Goal: Find specific page/section: Find specific page/section

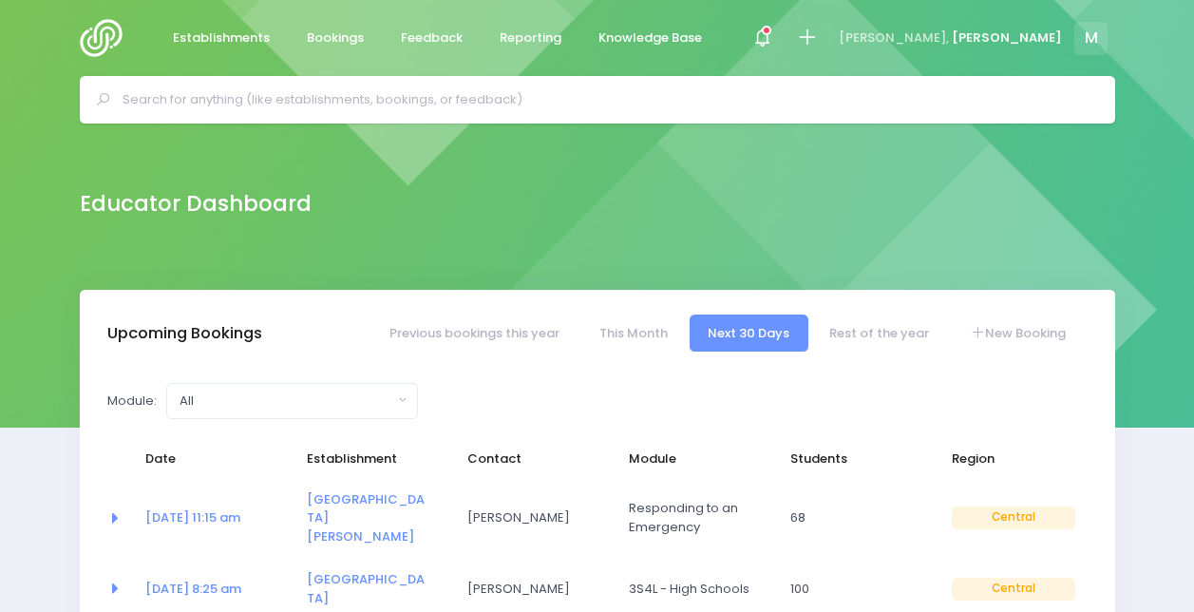
select select "5"
click at [422, 96] on input "text" at bounding box center [606, 99] width 966 height 28
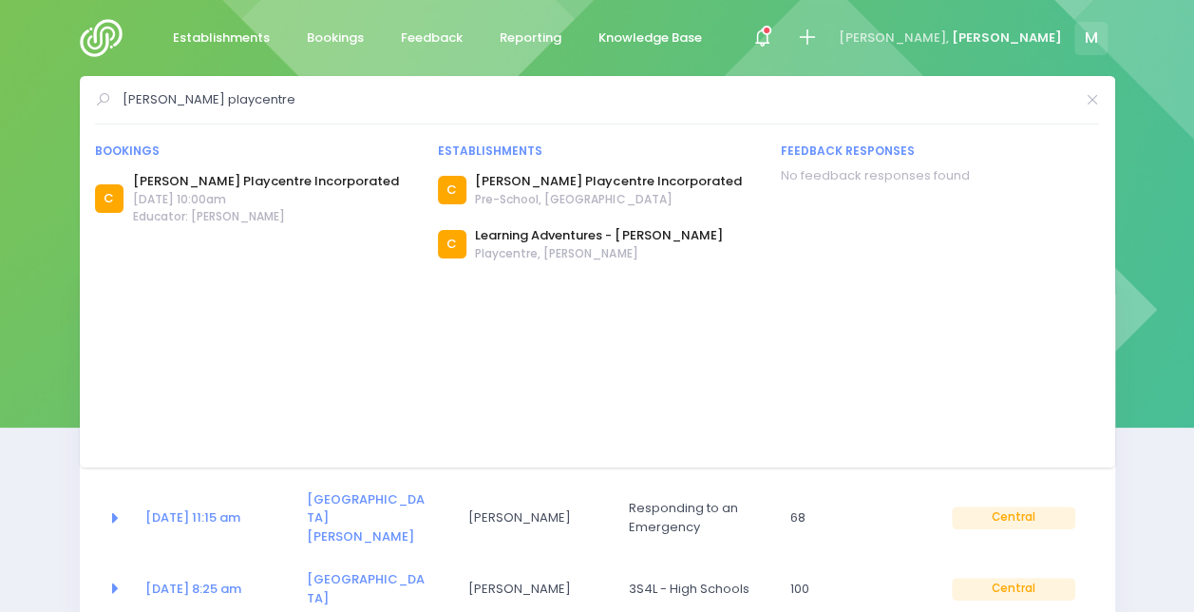
drag, startPoint x: 314, startPoint y: 95, endPoint x: 0, endPoint y: 91, distance: 314.4
click at [0, 91] on html "Establishments Bookings Feedback Reporting Knowledge Base" at bounding box center [597, 306] width 1194 height 612
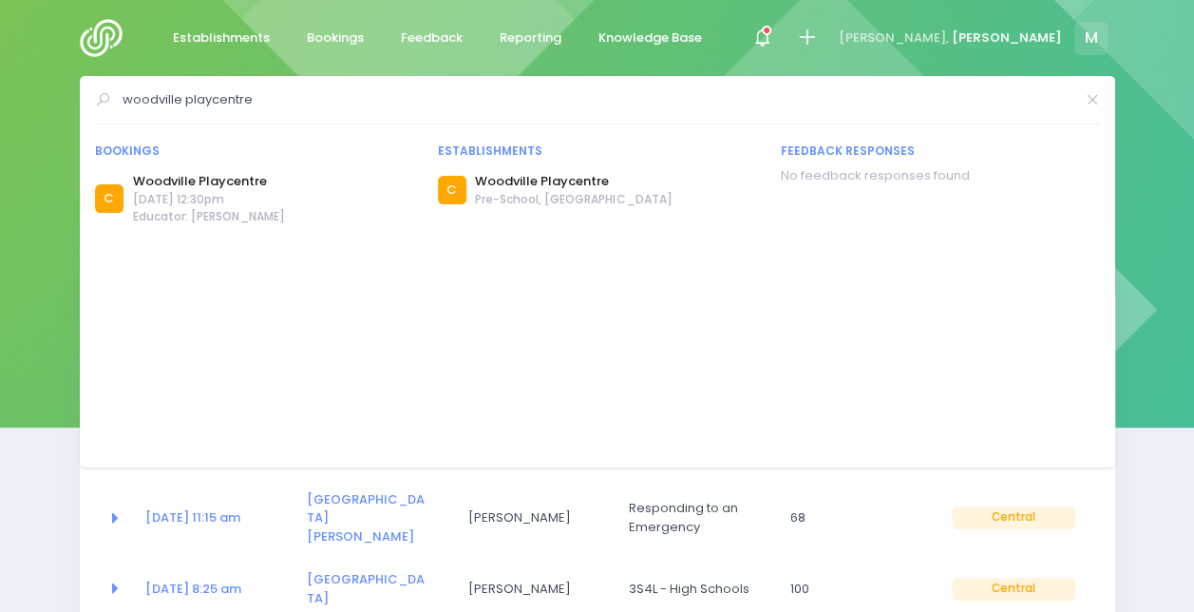
drag, startPoint x: 411, startPoint y: 108, endPoint x: 53, endPoint y: 137, distance: 359.2
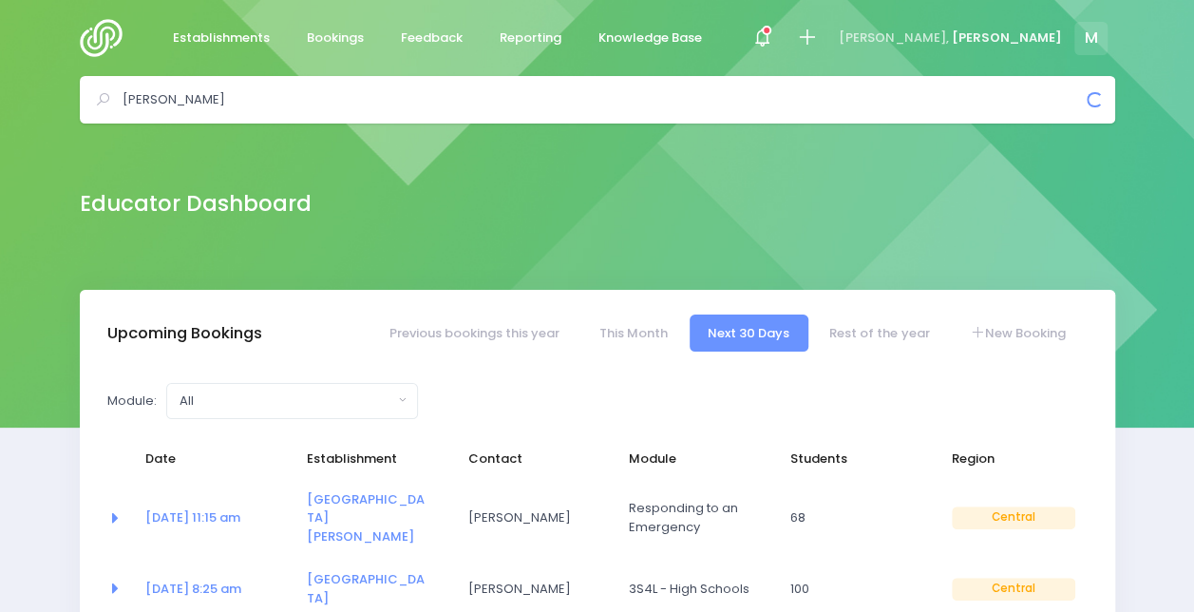
drag, startPoint x: 397, startPoint y: 98, endPoint x: 4, endPoint y: 127, distance: 394.4
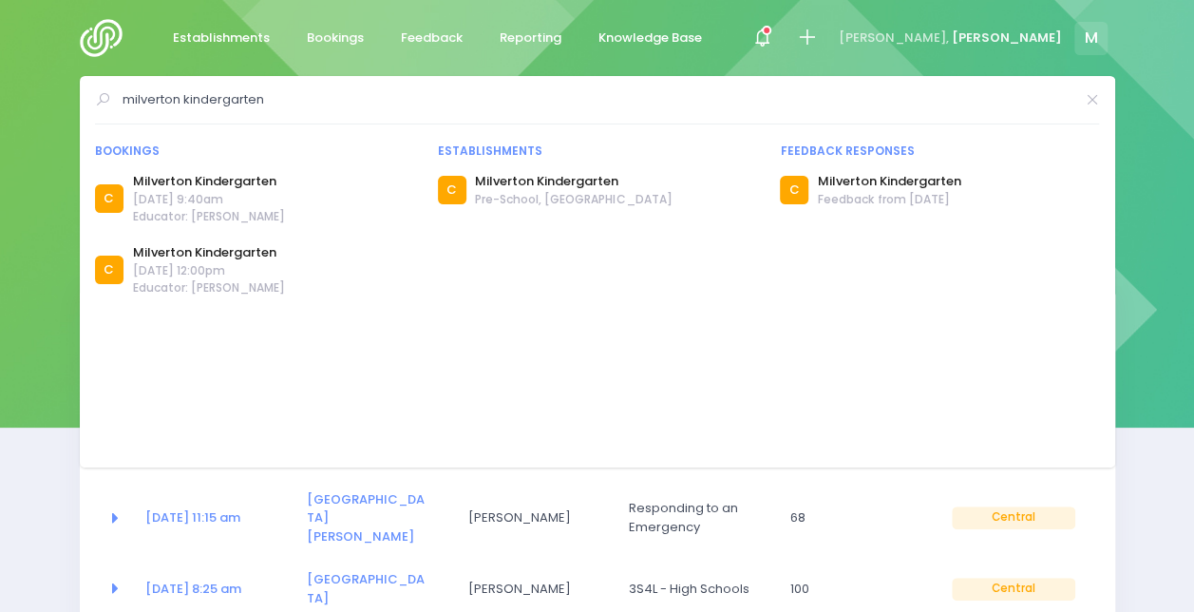
drag, startPoint x: 337, startPoint y: 101, endPoint x: 38, endPoint y: 104, distance: 299.2
click at [38, 104] on div "milverton kindergarten Bookings C C C C C" at bounding box center [597, 99] width 1194 height 47
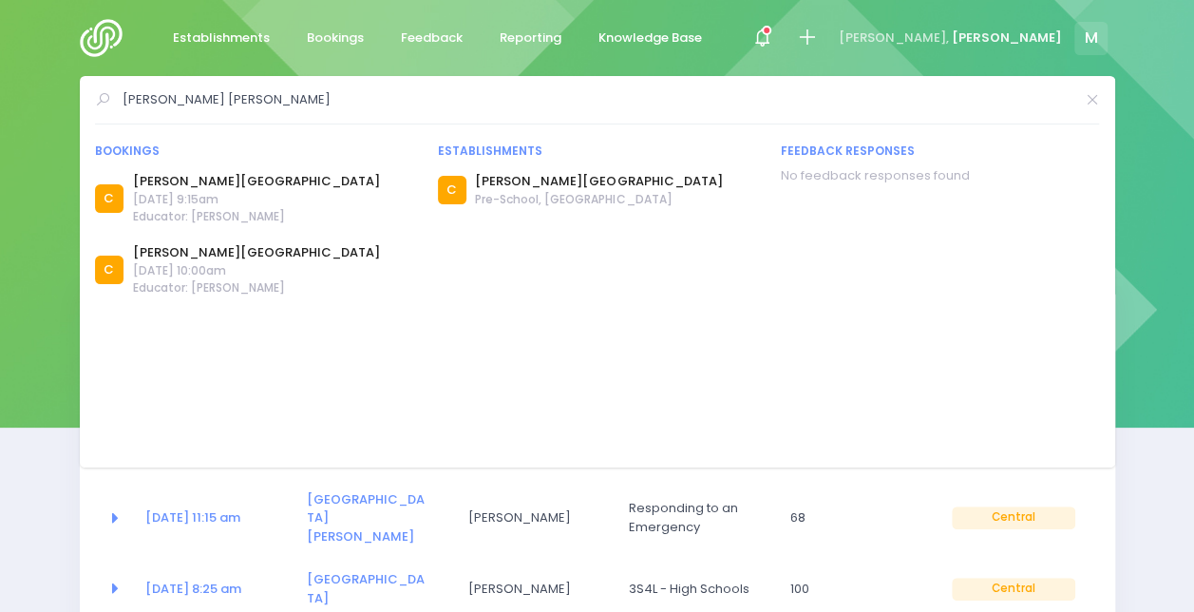
drag, startPoint x: 258, startPoint y: 100, endPoint x: 32, endPoint y: 116, distance: 226.7
click at [32, 116] on div "kelvin grove kinder Bookings C C C C" at bounding box center [597, 99] width 1194 height 47
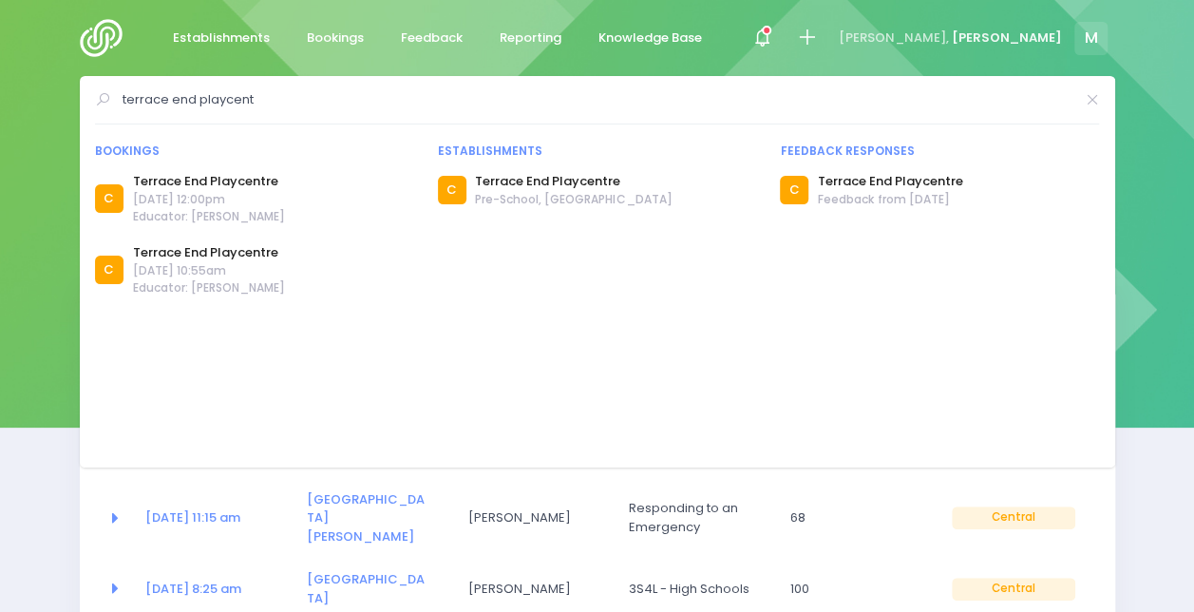
drag, startPoint x: 287, startPoint y: 103, endPoint x: 87, endPoint y: 114, distance: 199.8
click at [87, 114] on div "terrace end playcent Bookings C Terrace End Playcentre C" at bounding box center [597, 271] width 1035 height 391
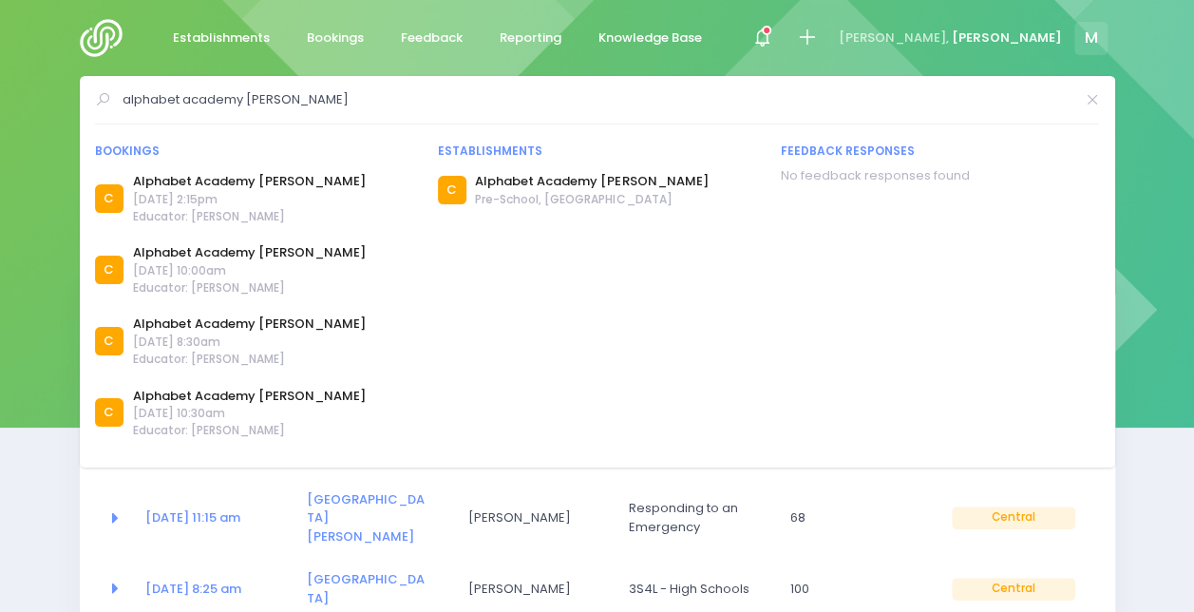
drag, startPoint x: 294, startPoint y: 97, endPoint x: -4, endPoint y: 132, distance: 299.4
click at [0, 132] on html "Establishments Bookings Feedback Reporting Knowledge Base" at bounding box center [597, 306] width 1194 height 612
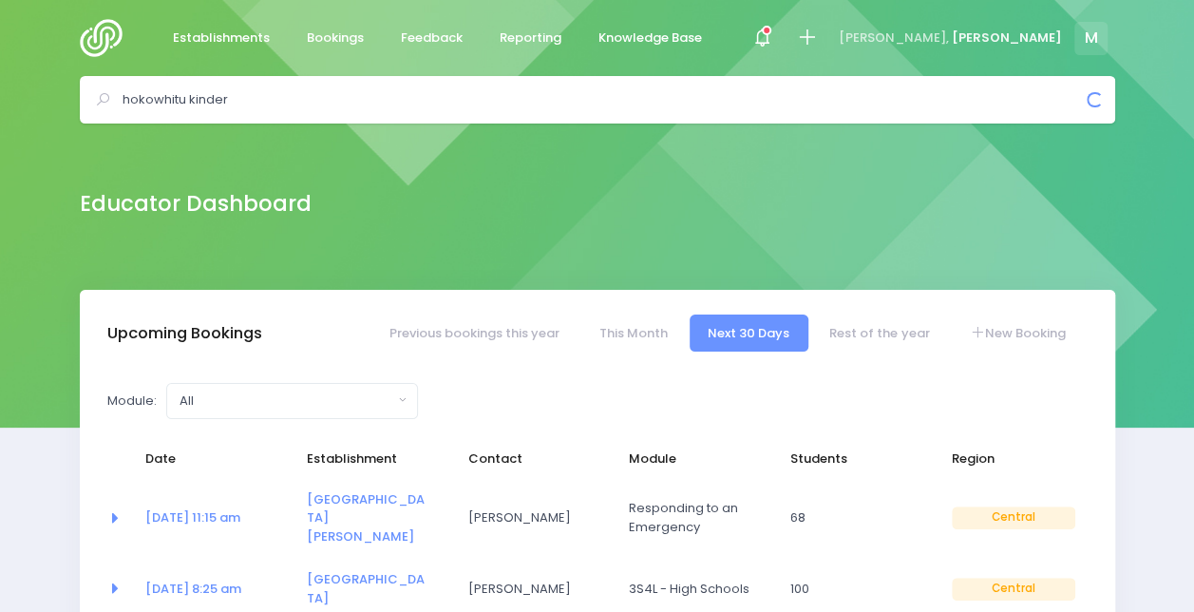
drag, startPoint x: 272, startPoint y: 98, endPoint x: 0, endPoint y: 151, distance: 276.8
click at [0, 151] on html "Establishments Bookings Feedback Reporting Knowledge Base" at bounding box center [597, 306] width 1194 height 612
drag, startPoint x: 165, startPoint y: 96, endPoint x: 12, endPoint y: 111, distance: 153.7
click at [12, 111] on div "milson kinder Bookings C" at bounding box center [597, 99] width 1194 height 47
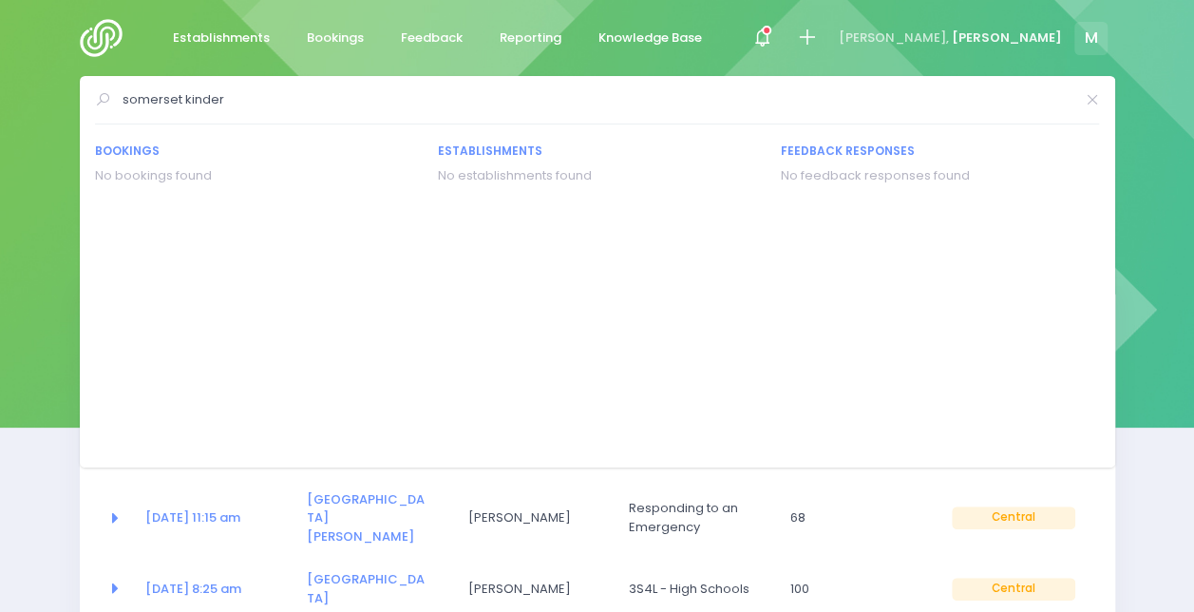
click at [370, 108] on input "somerset kinder" at bounding box center [598, 99] width 951 height 28
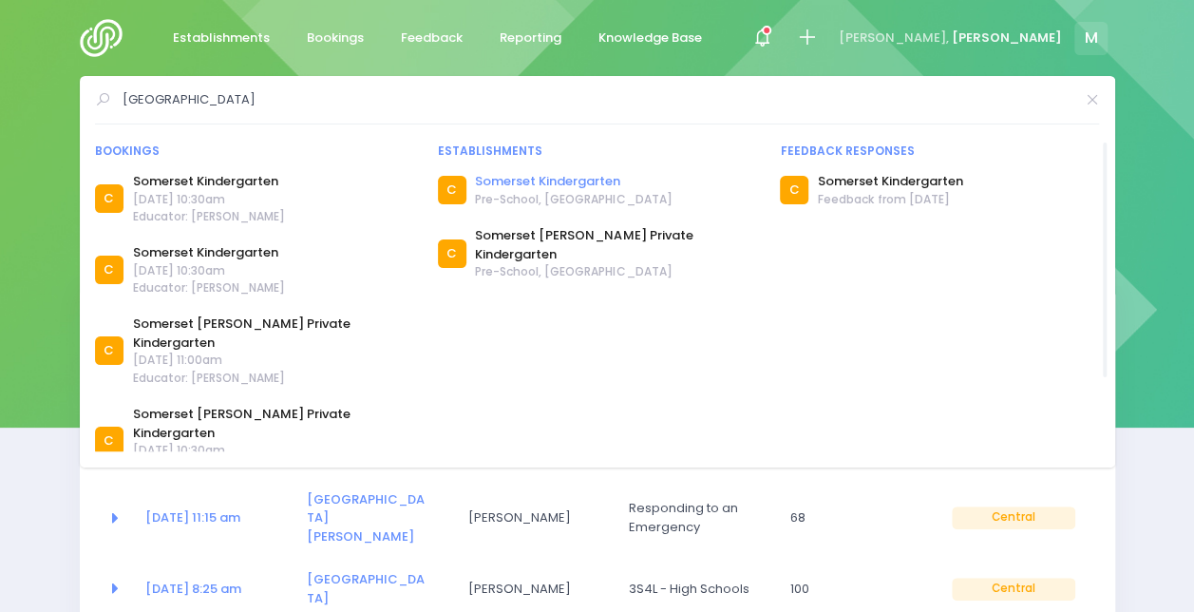
type input "somerset kindergarten"
click at [560, 177] on link "Somerset Kindergarten" at bounding box center [573, 181] width 197 height 19
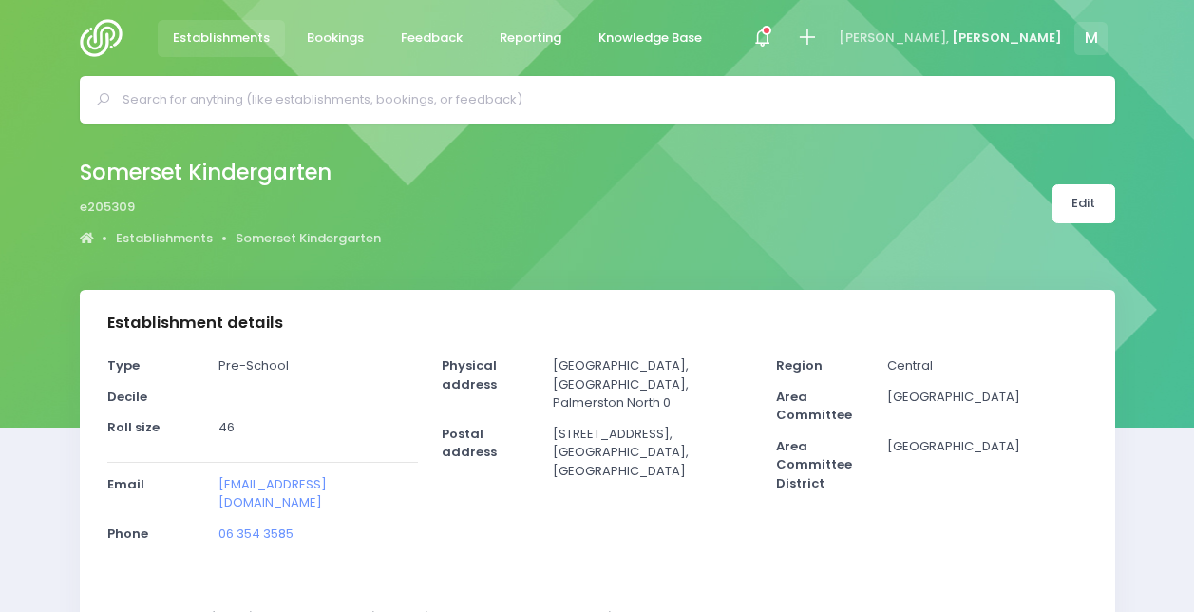
select select "5"
click at [324, 97] on input "text" at bounding box center [606, 99] width 966 height 28
drag, startPoint x: 258, startPoint y: 93, endPoint x: 64, endPoint y: 123, distance: 196.9
click at [64, 123] on div "summerhill earl Bookings C C" at bounding box center [597, 99] width 1194 height 47
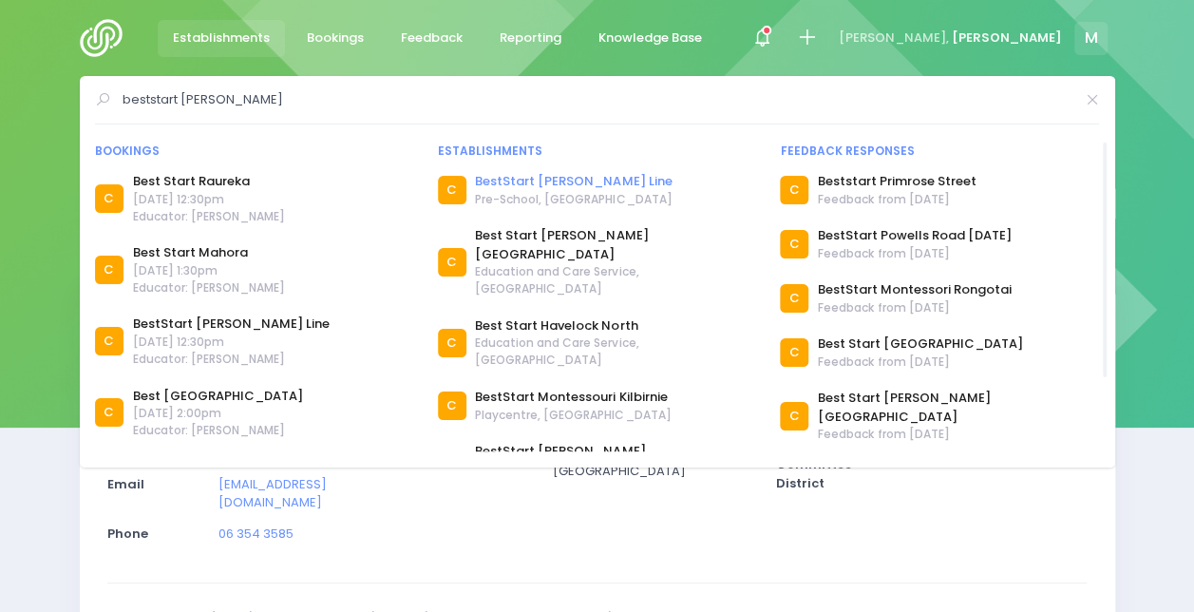
type input "beststart milson"
click at [549, 177] on link "BestStart Milson Line" at bounding box center [573, 181] width 197 height 19
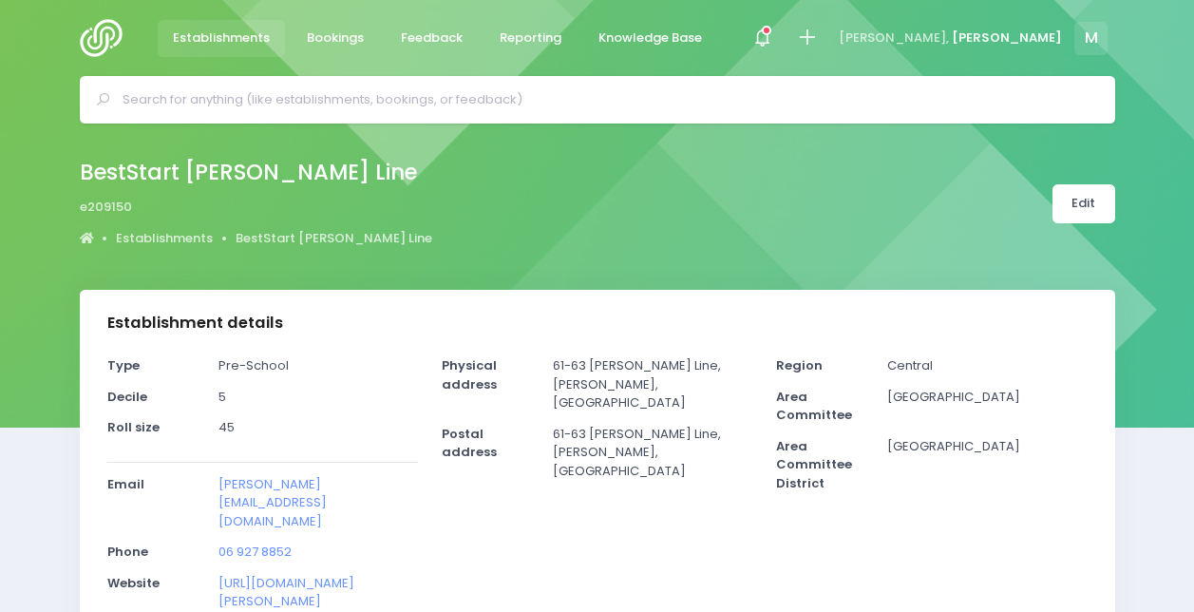
select select "5"
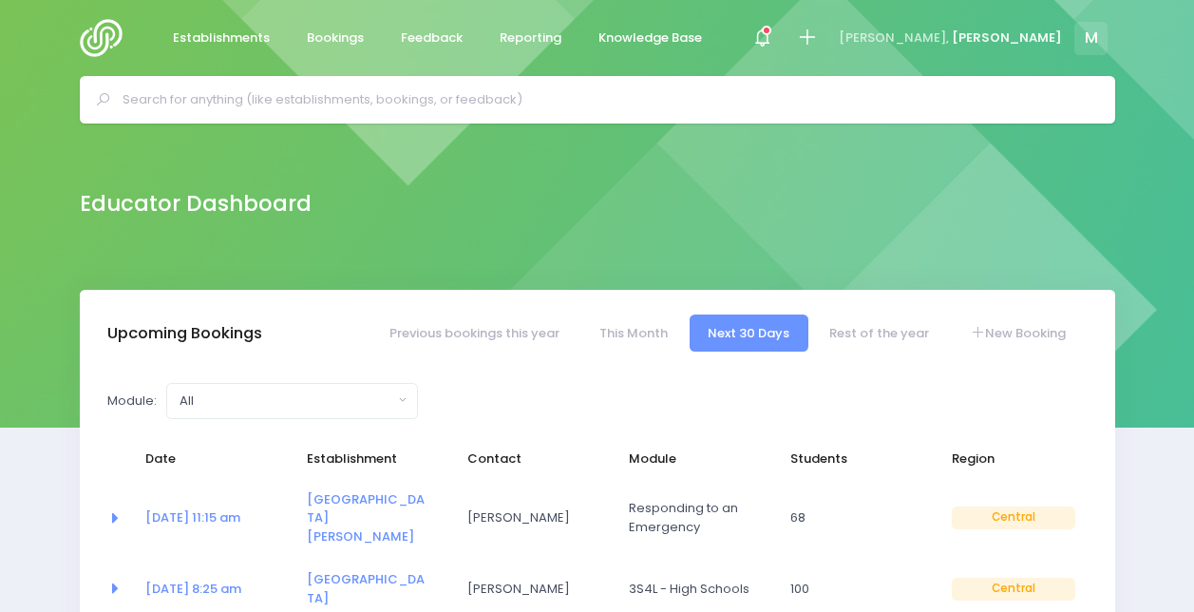
select select "5"
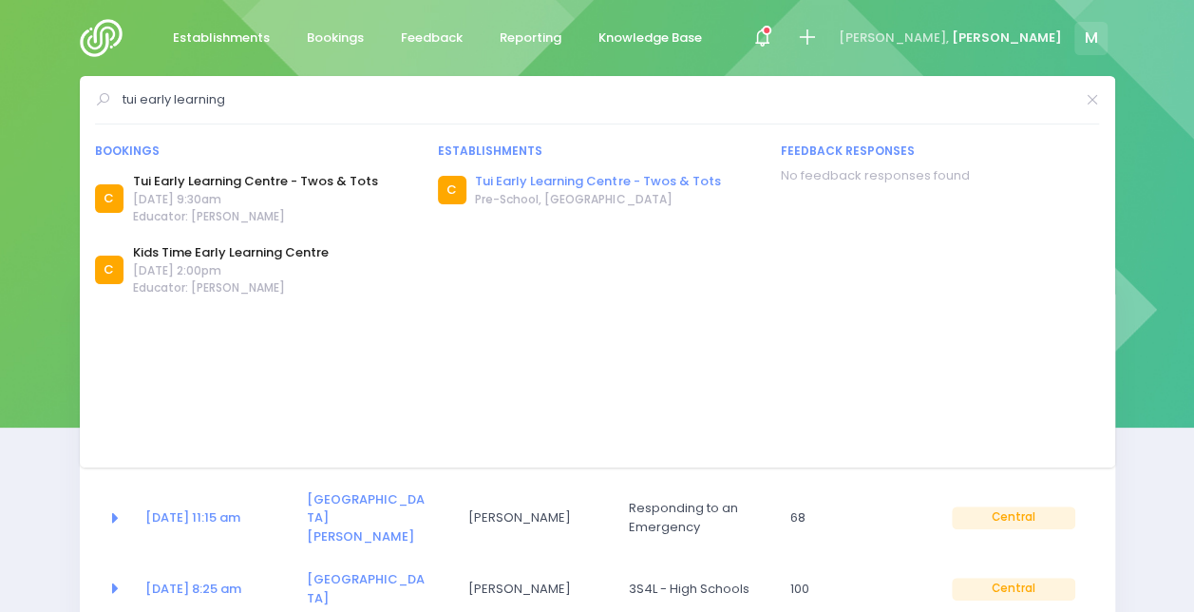
type input "tui early learning"
click at [628, 185] on link "Tui Early Learning Centre - Twos & Tots" at bounding box center [597, 181] width 245 height 19
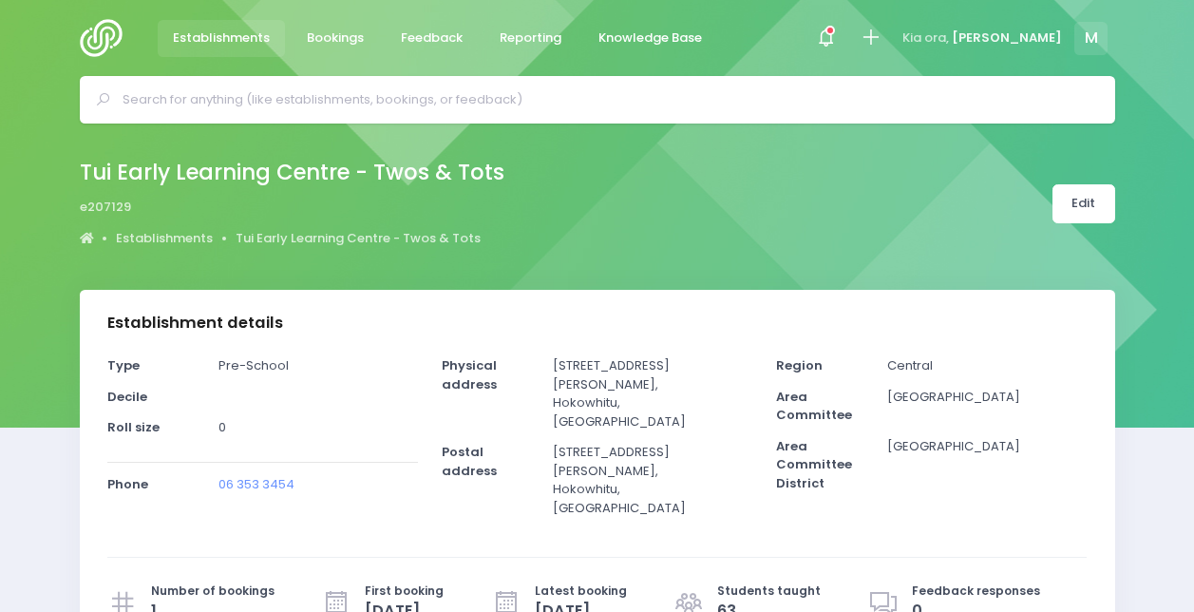
select select "5"
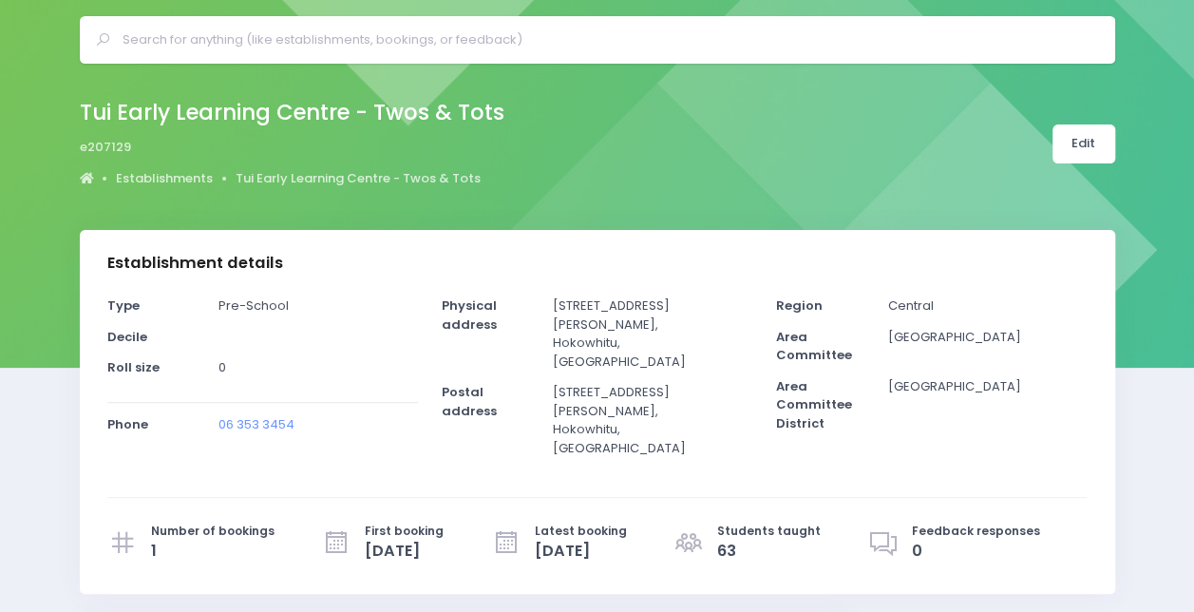
scroll to position [371, 0]
